Goal: Find specific fact: Find specific fact

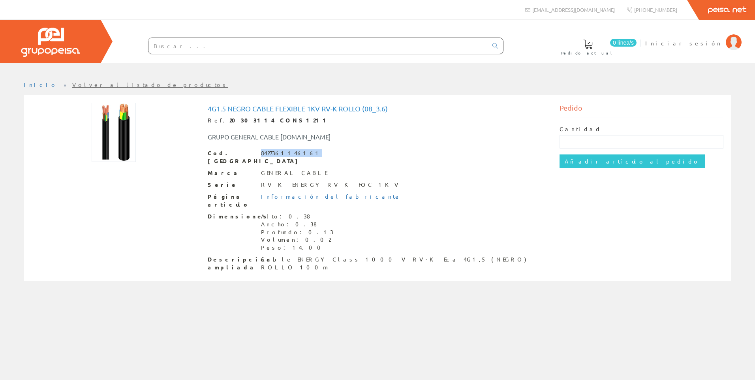
drag, startPoint x: 300, startPoint y: 152, endPoint x: 262, endPoint y: 152, distance: 37.5
click at [262, 152] on div "8427361146161" at bounding box center [291, 153] width 61 height 8
copy div "8427361146161"
drag, startPoint x: 232, startPoint y: 120, endPoint x: 217, endPoint y: 119, distance: 14.7
click at [217, 119] on div "Ref. 20303116 CONS1213" at bounding box center [378, 121] width 340 height 8
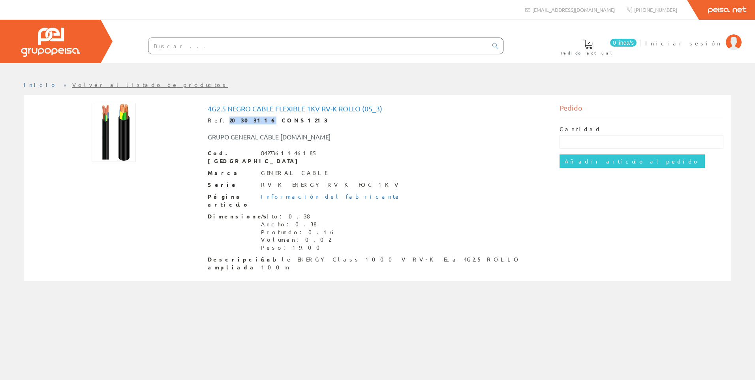
drag, startPoint x: 217, startPoint y: 119, endPoint x: 224, endPoint y: 119, distance: 6.3
click at [230, 119] on strong "20303116 CONS1213" at bounding box center [279, 120] width 98 height 7
drag, startPoint x: 243, startPoint y: 119, endPoint x: 219, endPoint y: 119, distance: 23.7
click at [230, 119] on strong "20303116 CONS1213" at bounding box center [279, 120] width 98 height 7
copy strong "20303116"
